Goal: Find specific page/section: Find specific page/section

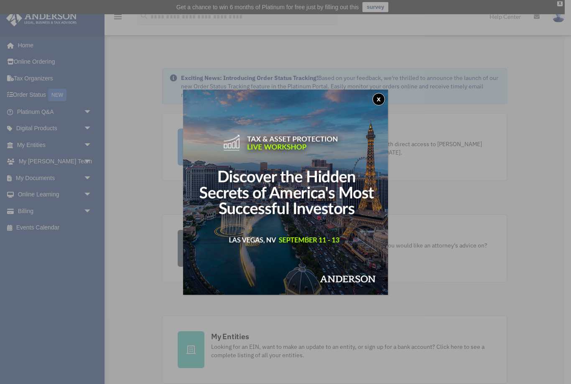
click at [381, 98] on button "x" at bounding box center [379, 99] width 13 height 13
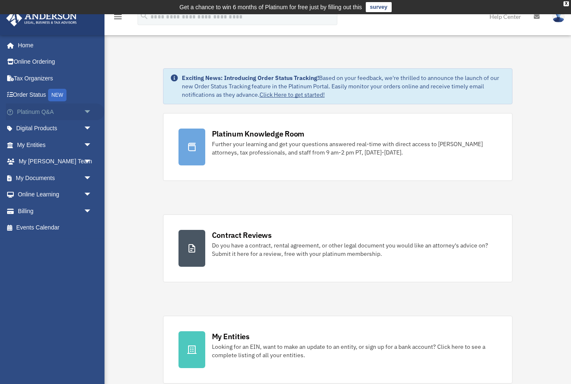
click at [40, 113] on link "Platinum Q&A arrow_drop_down" at bounding box center [55, 111] width 99 height 17
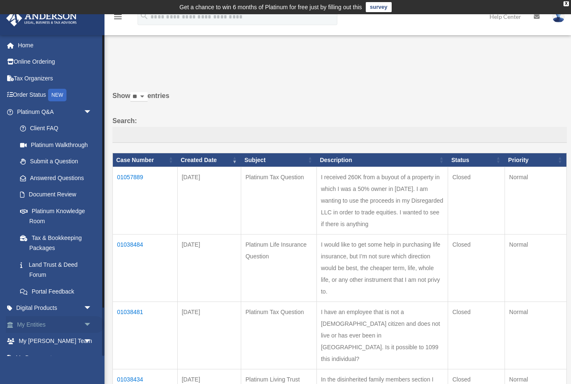
click at [71, 325] on link "My Entities arrow_drop_down" at bounding box center [55, 324] width 99 height 17
click at [84, 321] on span "arrow_drop_down" at bounding box center [92, 324] width 17 height 17
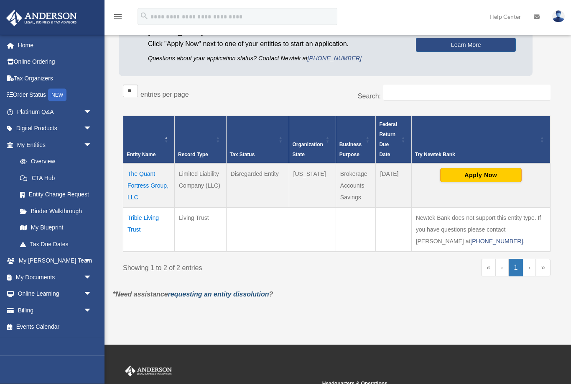
scroll to position [106, 0]
click at [527, 266] on link "›" at bounding box center [529, 268] width 13 height 18
click at [529, 266] on link "›" at bounding box center [529, 268] width 13 height 18
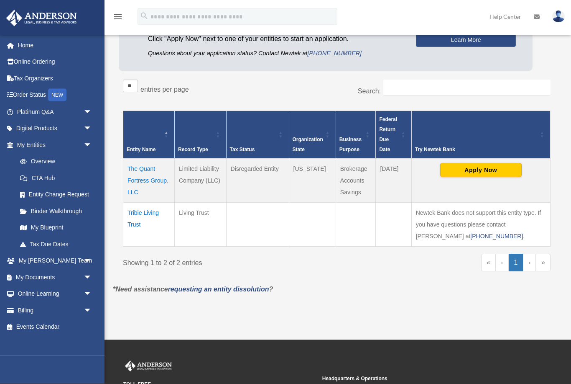
scroll to position [118, 0]
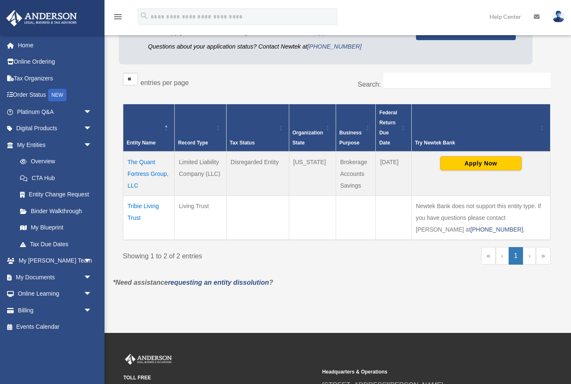
click at [139, 173] on td "The Quant Fortress Group, LLC" at bounding box center [148, 173] width 51 height 44
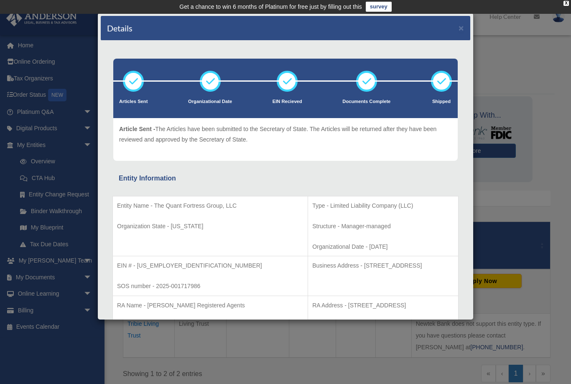
scroll to position [0, 0]
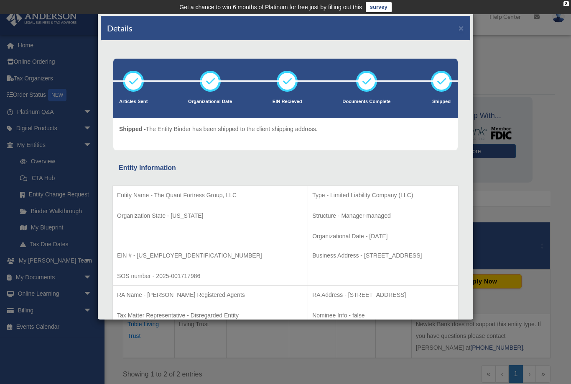
click at [462, 28] on button "×" at bounding box center [461, 27] width 5 height 9
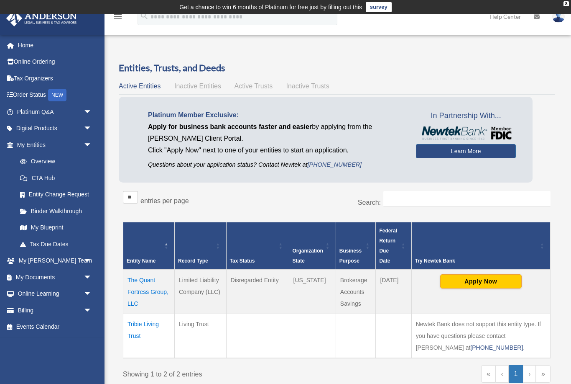
click at [145, 289] on td "The Quant Fortress Group, LLC" at bounding box center [148, 291] width 51 height 44
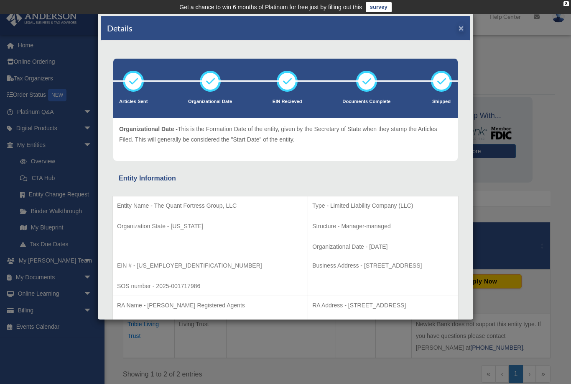
click at [464, 27] on button "×" at bounding box center [461, 27] width 5 height 9
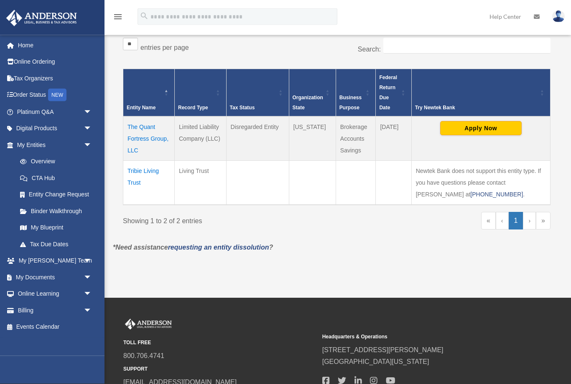
scroll to position [153, 0]
click at [530, 220] on link "›" at bounding box center [529, 221] width 13 height 18
click at [528, 220] on link "›" at bounding box center [529, 221] width 13 height 18
click at [532, 222] on link "›" at bounding box center [529, 221] width 13 height 18
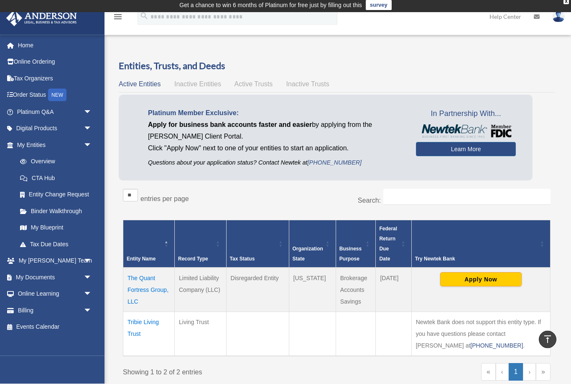
scroll to position [0, 0]
